Goal: Check status: Check status

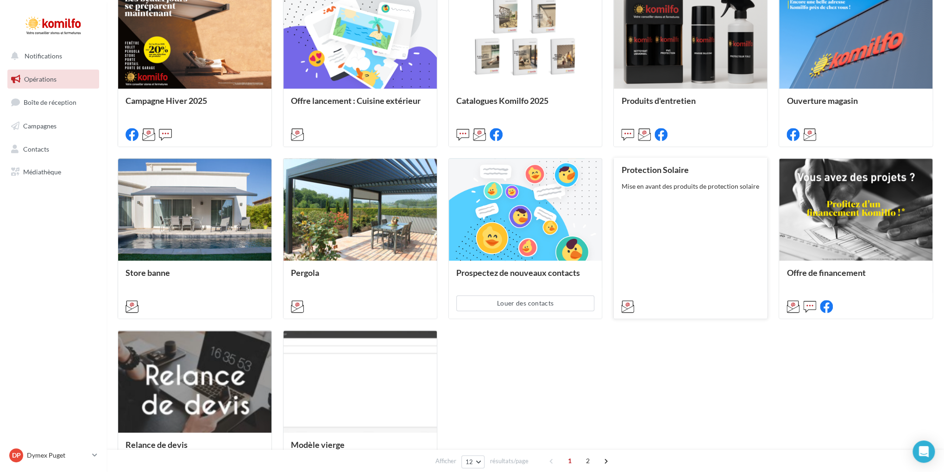
scroll to position [324, 0]
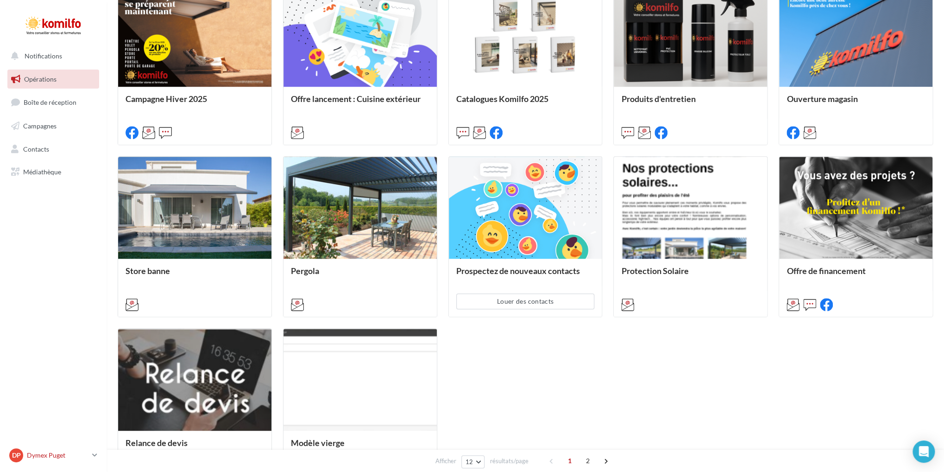
click at [95, 454] on icon at bounding box center [94, 455] width 5 height 8
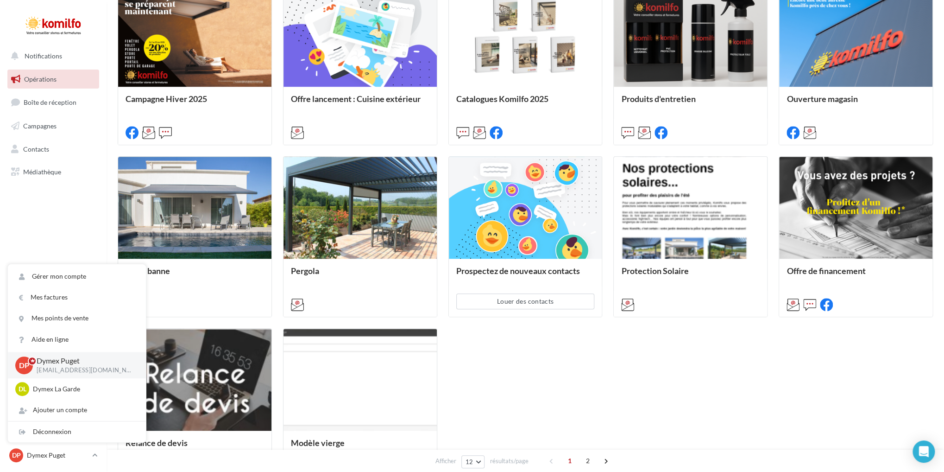
click at [117, 356] on p "Dymex Puget" at bounding box center [84, 360] width 95 height 11
click at [46, 129] on span "Campagnes" at bounding box center [39, 126] width 33 height 8
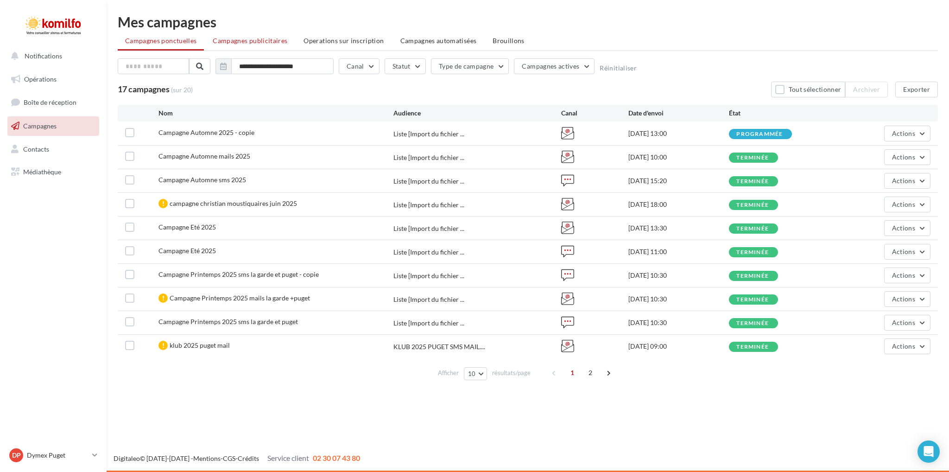
click at [265, 39] on span "Campagnes publicitaires" at bounding box center [250, 41] width 75 height 8
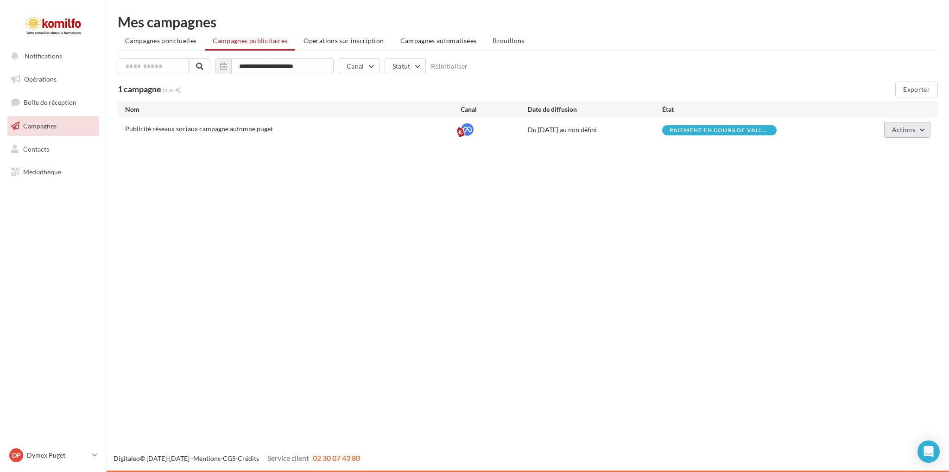
click at [917, 128] on button "Actions" at bounding box center [907, 130] width 46 height 16
click at [871, 195] on button "Voir les prélèvements" at bounding box center [884, 200] width 93 height 24
click at [223, 67] on icon "button" at bounding box center [223, 66] width 6 height 7
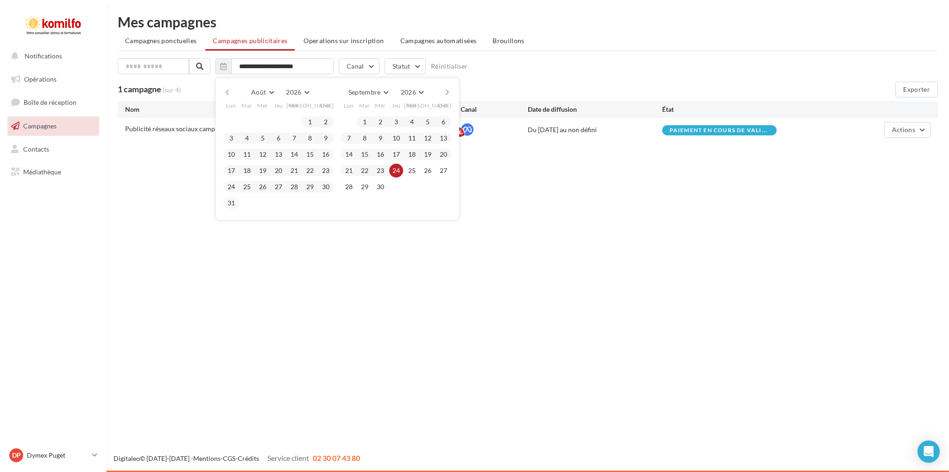
click at [186, 198] on div "Notifications Opérations Boîte de réception Campagnes Contacts Mes cibles Média…" at bounding box center [474, 236] width 949 height 472
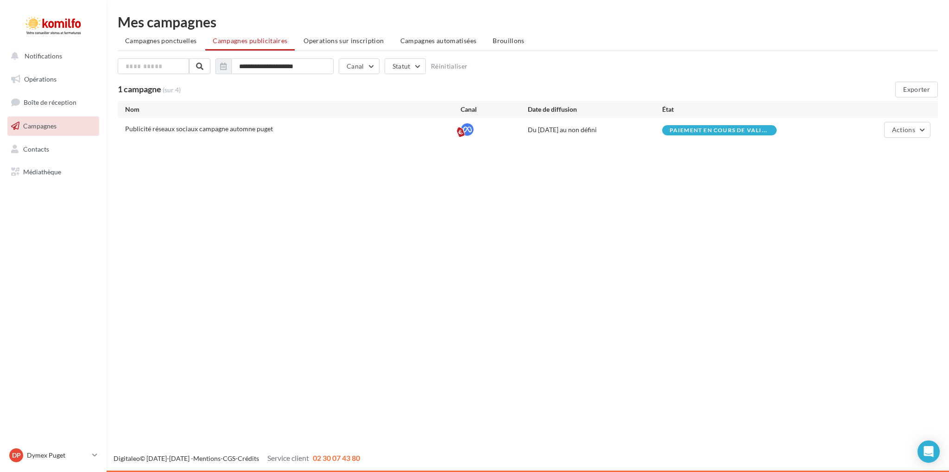
click at [565, 132] on div "Du [DATE] au non défini" at bounding box center [595, 129] width 134 height 9
click at [95, 453] on icon at bounding box center [94, 455] width 5 height 8
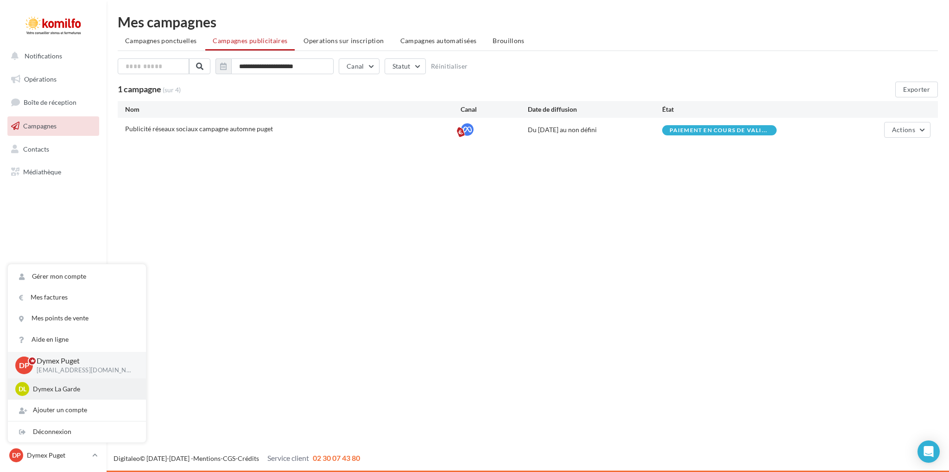
click at [82, 390] on p "Dymex La Garde" at bounding box center [84, 388] width 102 height 9
